Goal: Task Accomplishment & Management: Manage account settings

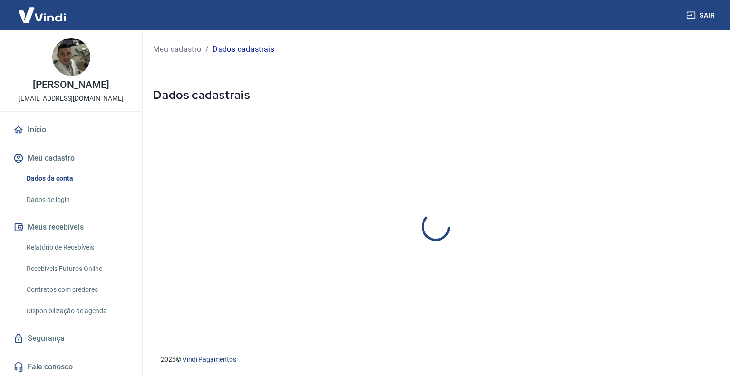
select select "MA"
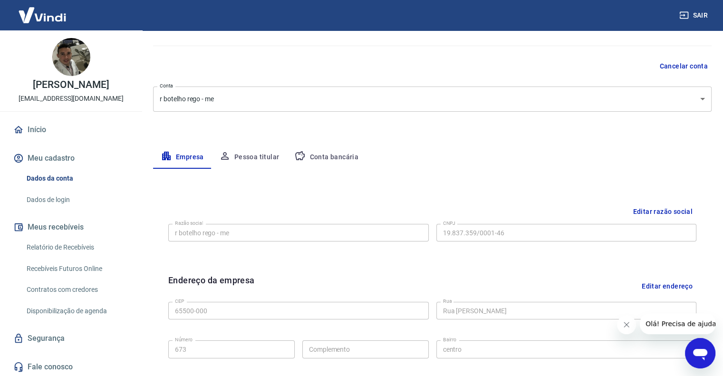
scroll to position [71, 0]
click at [235, 279] on h6 "Endereço da empresa" at bounding box center [211, 287] width 87 height 24
click at [255, 163] on button "Pessoa titular" at bounding box center [250, 158] width 76 height 23
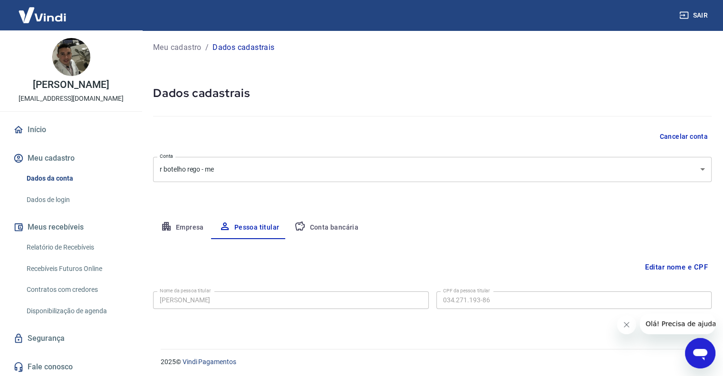
scroll to position [4, 0]
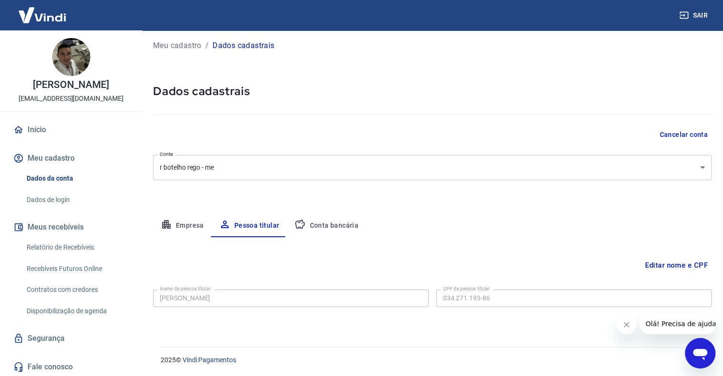
click at [359, 224] on button "Conta bancária" at bounding box center [326, 225] width 79 height 23
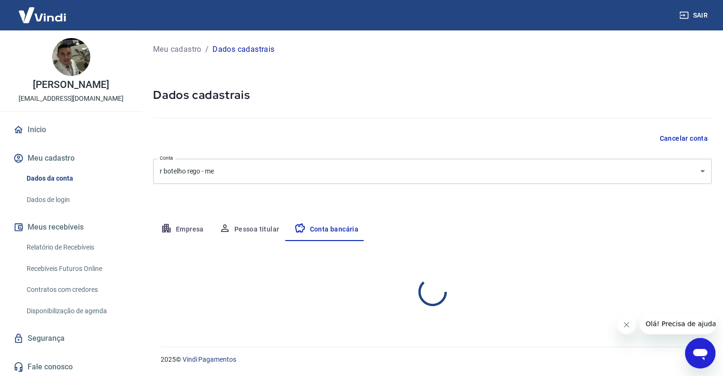
scroll to position [0, 0]
select select "1"
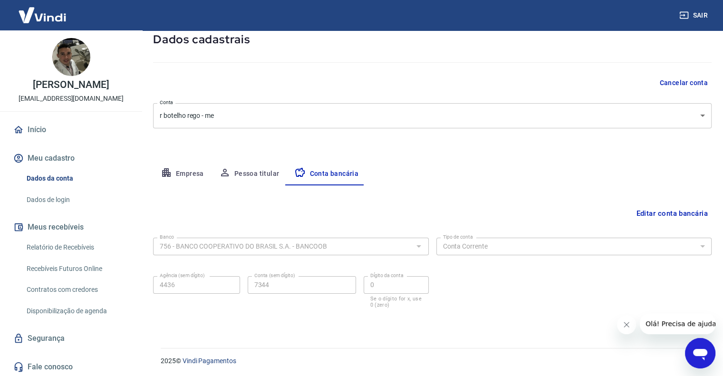
scroll to position [57, 0]
click at [184, 177] on button "Empresa" at bounding box center [182, 173] width 58 height 23
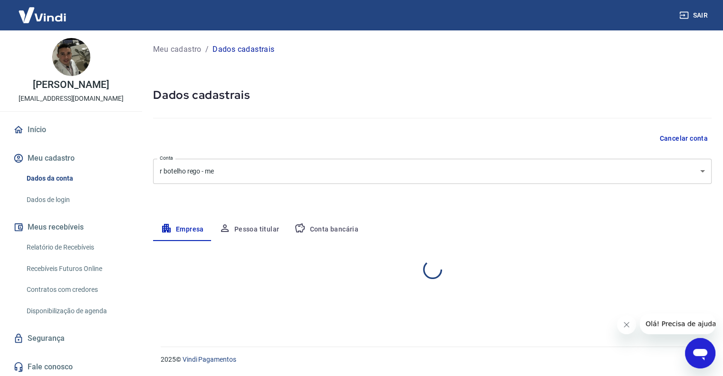
select select "MA"
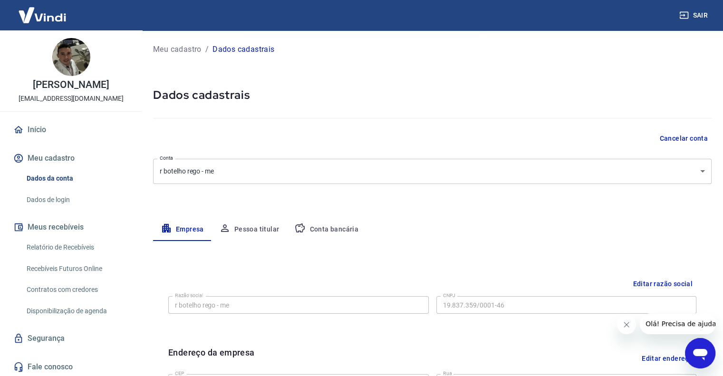
click at [426, 186] on div "Meu cadastro / Dados cadastrais Dados cadastrais Cancelar conta Conta r botelho…" at bounding box center [432, 337] width 581 height 614
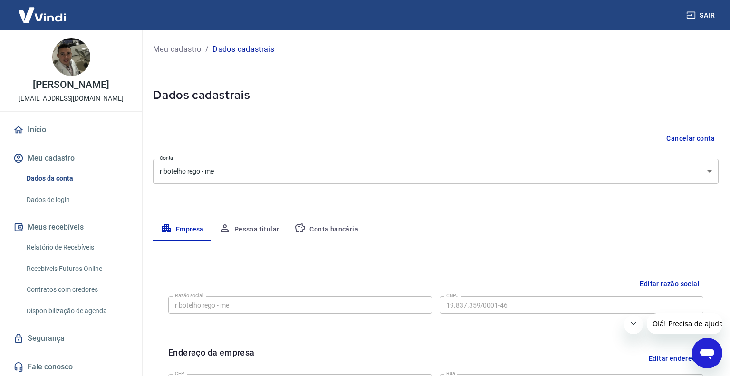
click at [427, 180] on body "Sair roniery botelho rego [EMAIL_ADDRESS][DOMAIN_NAME] Início Meu cadastro Dado…" at bounding box center [365, 188] width 730 height 376
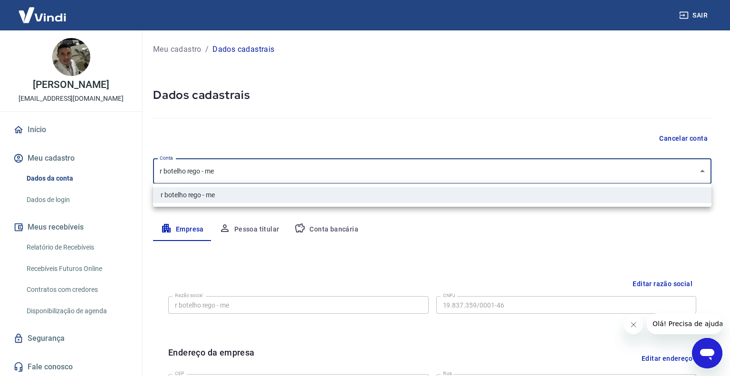
click at [427, 180] on div at bounding box center [365, 188] width 730 height 376
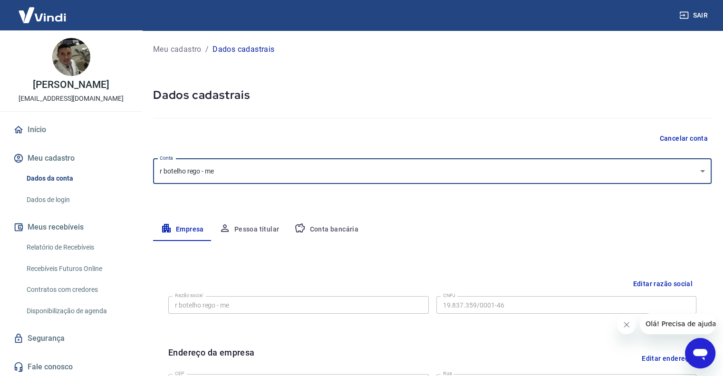
click at [512, 234] on div "Empresa Pessoa titular Conta bancária" at bounding box center [432, 229] width 559 height 23
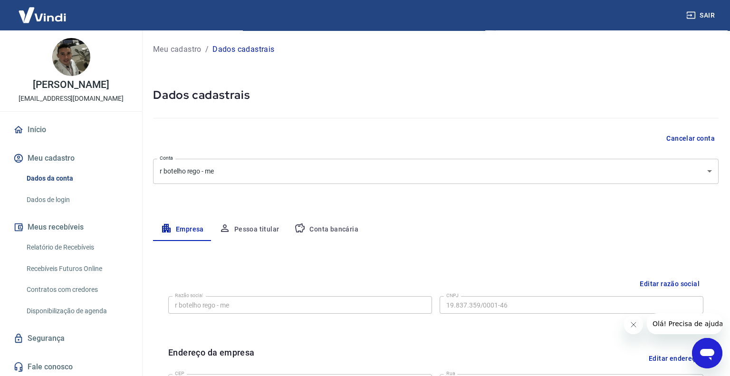
click at [467, 178] on body "Sair roniery botelho rego [EMAIL_ADDRESS][DOMAIN_NAME] Início Meu cadastro Dado…" at bounding box center [365, 188] width 730 height 376
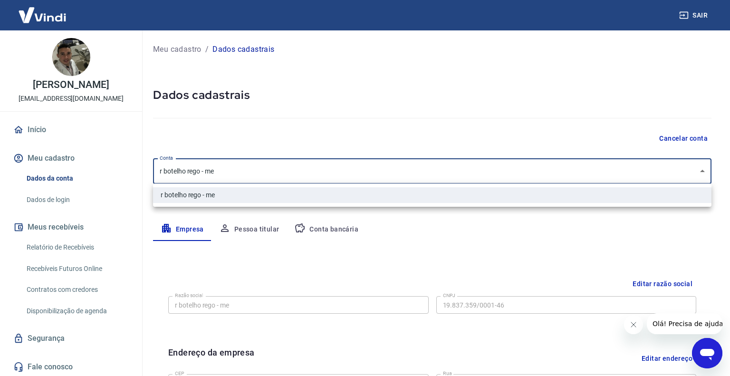
click at [467, 178] on div at bounding box center [365, 188] width 730 height 376
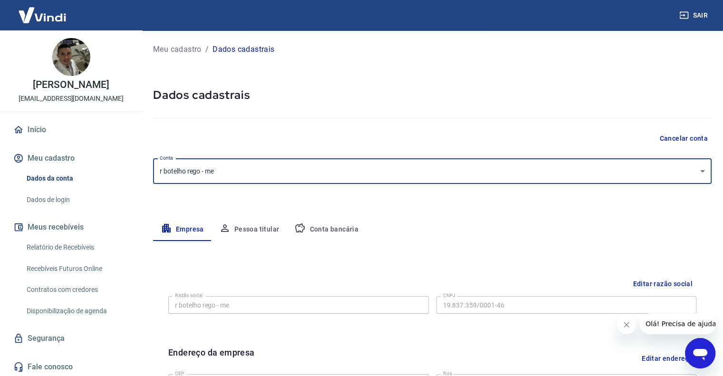
click at [448, 230] on div "Empresa Pessoa titular Conta bancária" at bounding box center [432, 229] width 559 height 23
